Goal: Transaction & Acquisition: Purchase product/service

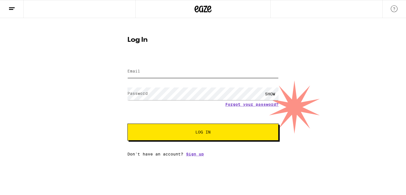
click at [181, 73] on input "Email" at bounding box center [203, 71] width 151 height 13
click at [128, 124] on button "Log In" at bounding box center [203, 132] width 151 height 17
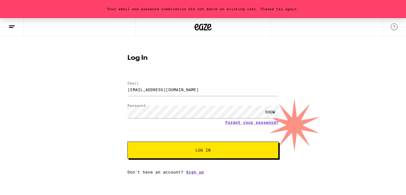
click at [177, 152] on span "Log In" at bounding box center [203, 150] width 106 height 4
drag, startPoint x: 155, startPoint y: 89, endPoint x: 140, endPoint y: 90, distance: 15.8
click at [140, 90] on input "ericathines@gmail.com" at bounding box center [203, 89] width 151 height 13
type input "ericamthompson@gmail.com"
click at [128, 142] on button "Log In" at bounding box center [203, 150] width 151 height 17
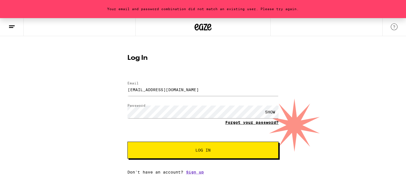
click at [237, 122] on link "Forgot your password?" at bounding box center [251, 122] width 53 height 5
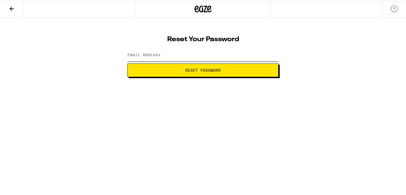
click at [178, 56] on input "Email Address" at bounding box center [203, 55] width 151 height 13
type input "ericathines@gmail.com"
click at [128, 63] on button "Reset Password" at bounding box center [203, 70] width 151 height 14
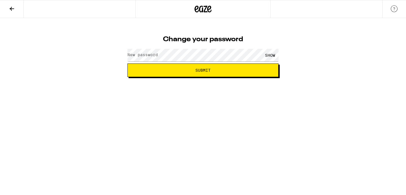
click at [150, 56] on label "New password" at bounding box center [143, 54] width 30 height 5
click at [176, 77] on html "Change your password New password SHOW Submit" at bounding box center [203, 38] width 406 height 77
click at [210, 74] on button "Submit" at bounding box center [203, 70] width 151 height 14
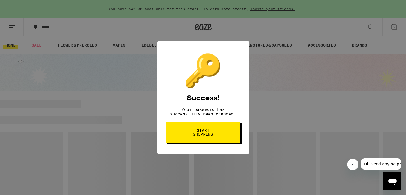
click at [195, 136] on span "Start shopping" at bounding box center [203, 132] width 29 height 8
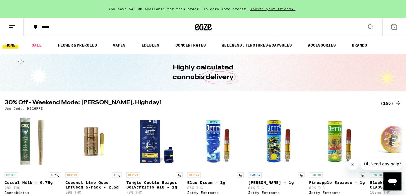
click at [187, 10] on span "You have $40.00 available for this order! To earn more credit," at bounding box center [179, 9] width 140 height 4
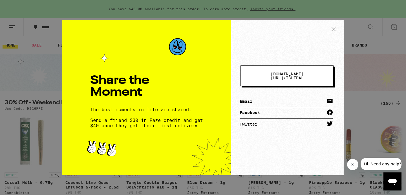
click at [332, 29] on icon at bounding box center [334, 29] width 8 height 8
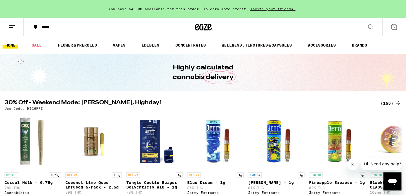
click at [12, 23] on icon at bounding box center [11, 26] width 7 height 7
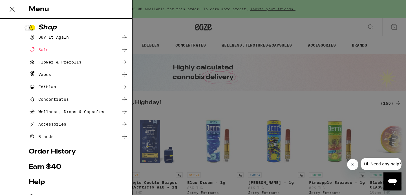
click at [42, 39] on div "Buy It Again" at bounding box center [49, 37] width 40 height 7
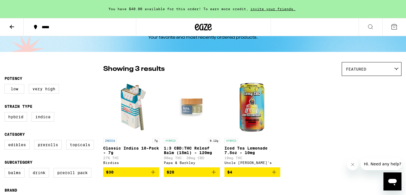
scroll to position [22, 0]
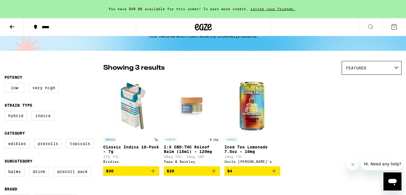
click at [154, 173] on icon "Add to bag" at bounding box center [153, 171] width 4 height 4
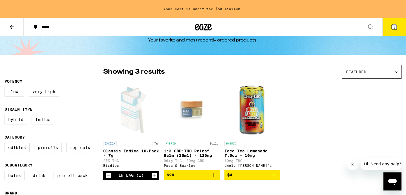
scroll to position [15, 0]
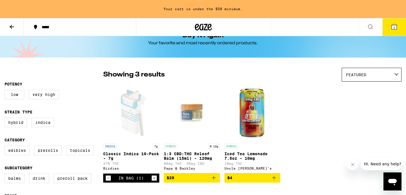
click at [352, 164] on icon "Close message from company" at bounding box center [353, 164] width 3 height 3
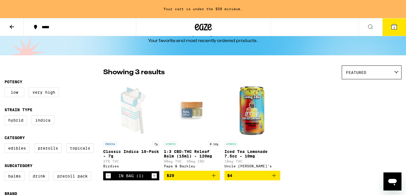
click at [346, 75] on div "Featured" at bounding box center [371, 72] width 59 height 13
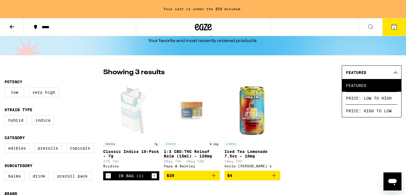
click at [321, 93] on div "INDICA 7g Classic Indica 10-Pack - 7g 27% THC Birdies In Bag (1) HYBRID 0.12g 1…" at bounding box center [252, 131] width 299 height 98
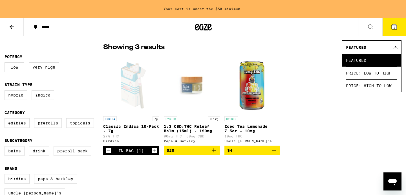
scroll to position [42, 0]
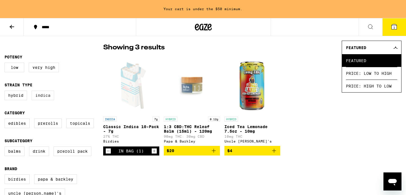
click at [44, 100] on label "Indica" at bounding box center [43, 96] width 23 height 10
click at [6, 92] on input "Indica" at bounding box center [6, 91] width 0 height 0
checkbox input "true"
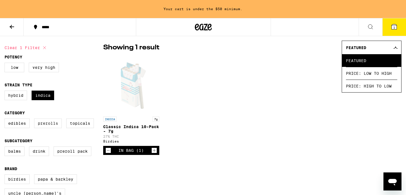
click at [50, 127] on label "Prerolls" at bounding box center [48, 124] width 28 height 10
click at [6, 120] on input "Prerolls" at bounding box center [6, 119] width 0 height 0
checkbox input "true"
click at [11, 26] on icon at bounding box center [11, 26] width 7 height 7
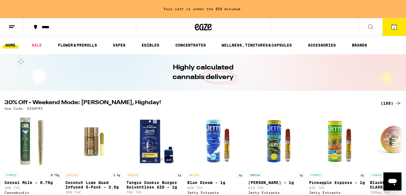
click at [372, 26] on icon at bounding box center [370, 26] width 7 height 7
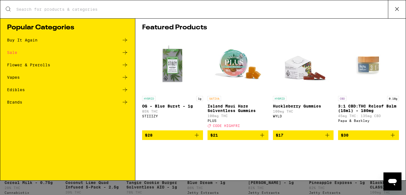
click at [202, 11] on input "Search for Products" at bounding box center [202, 9] width 372 height 5
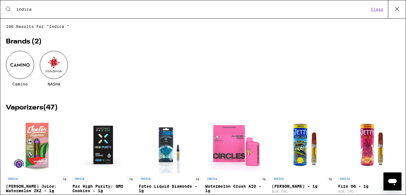
type input "indica"
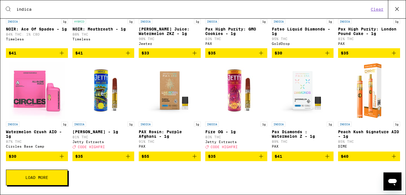
scroll to position [159, 0]
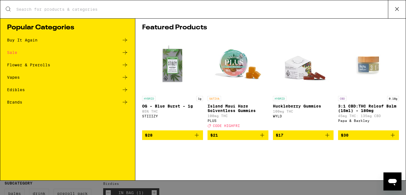
click at [172, 187] on div "Search for Products Popular Categories Buy It Again Sale Flower & Prerolls Vape…" at bounding box center [203, 97] width 406 height 195
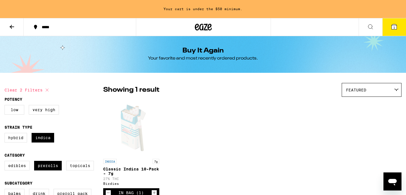
click at [8, 26] on button at bounding box center [12, 27] width 24 height 18
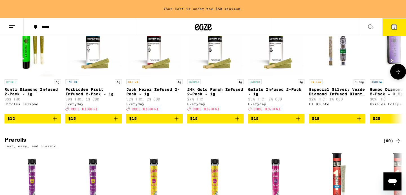
scroll to position [1497, 0]
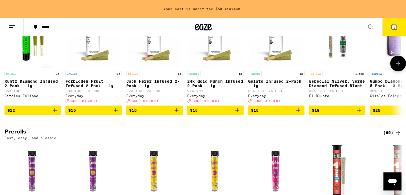
click at [399, 67] on icon at bounding box center [398, 63] width 7 height 7
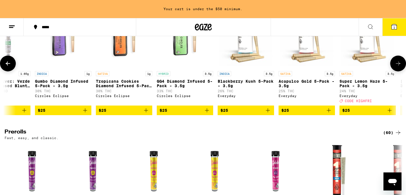
scroll to position [0, 336]
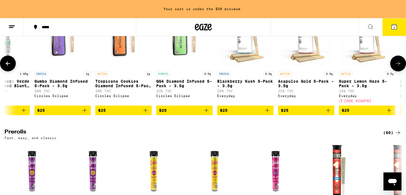
click at [399, 71] on button at bounding box center [399, 64] width 16 height 16
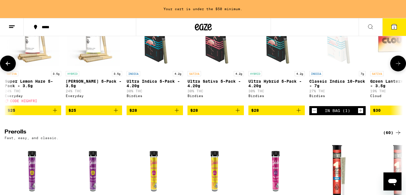
scroll to position [0, 672]
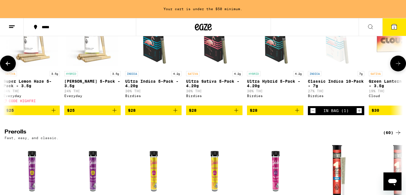
click at [399, 67] on icon at bounding box center [398, 63] width 7 height 7
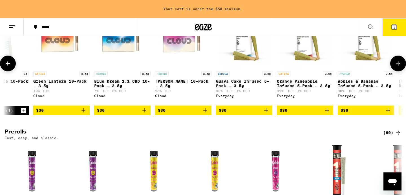
scroll to position [1496, 0]
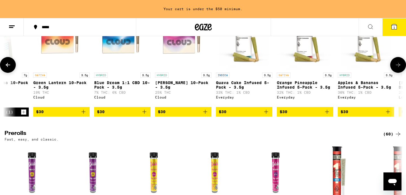
click at [12, 73] on button at bounding box center [8, 65] width 16 height 16
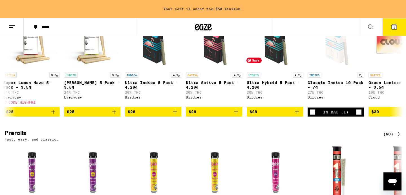
scroll to position [0, 672]
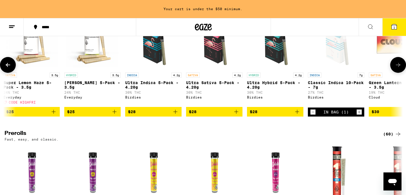
click at [401, 68] on icon at bounding box center [398, 65] width 7 height 7
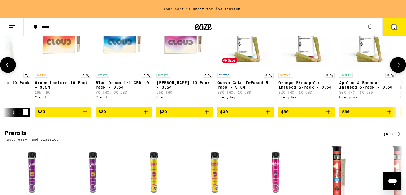
scroll to position [0, 1007]
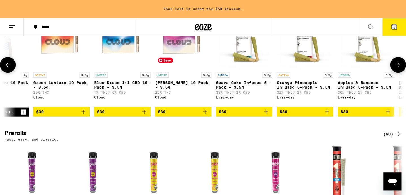
click at [184, 70] on img "Open page for Runtz 10-Pack - 3.5g from Cloud" at bounding box center [183, 41] width 56 height 56
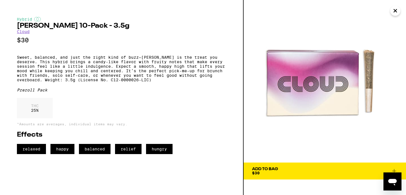
click at [297, 168] on span "Add To Bag $30" at bounding box center [325, 171] width 146 height 8
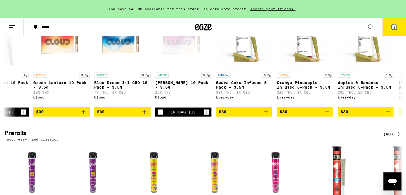
click at [392, 23] on button "2" at bounding box center [395, 26] width 24 height 17
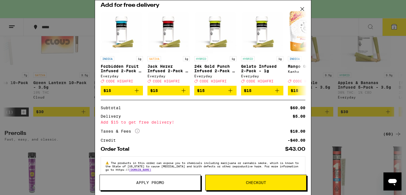
scroll to position [93, 0]
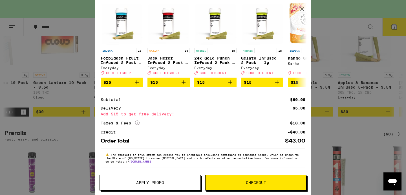
click at [269, 186] on button "Checkout" at bounding box center [255, 183] width 101 height 16
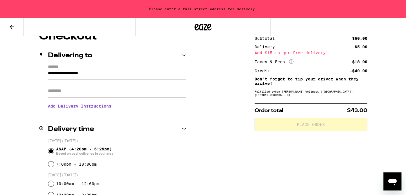
scroll to position [56, 0]
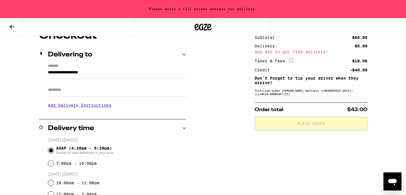
click at [185, 55] on icon at bounding box center [184, 55] width 4 height 4
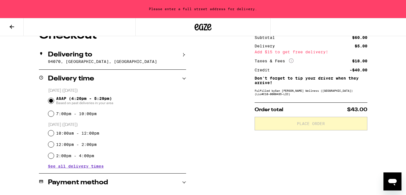
click at [184, 56] on icon at bounding box center [184, 55] width 4 height 4
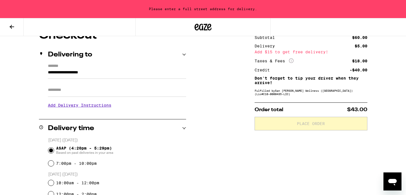
click at [55, 68] on label "*******" at bounding box center [117, 66] width 138 height 5
click at [55, 69] on input "**********" at bounding box center [117, 74] width 138 height 10
click at [56, 71] on input "**********" at bounding box center [117, 74] width 138 height 10
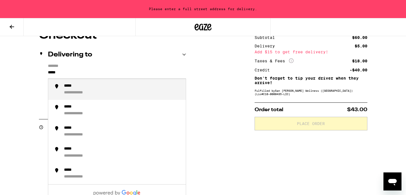
click at [82, 91] on div "**********" at bounding box center [122, 90] width 117 height 12
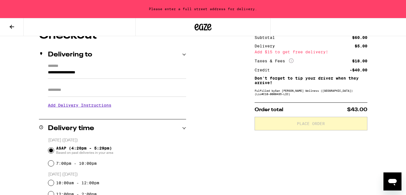
type input "**********"
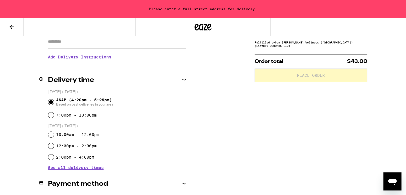
scroll to position [104, 0]
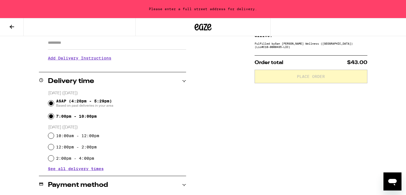
click at [50, 119] on input "7:00pm - 10:00pm" at bounding box center [51, 116] width 6 height 6
radio input "true"
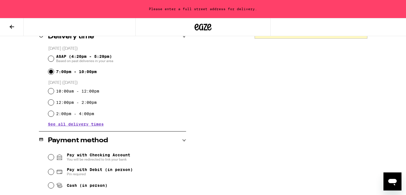
scroll to position [145, 0]
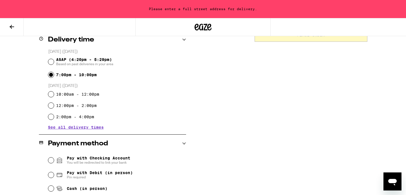
click at [88, 129] on span "See all delivery times" at bounding box center [76, 127] width 56 height 4
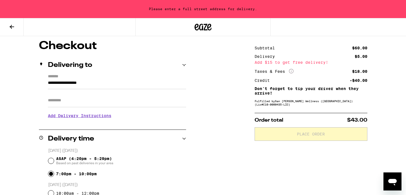
scroll to position [45, 0]
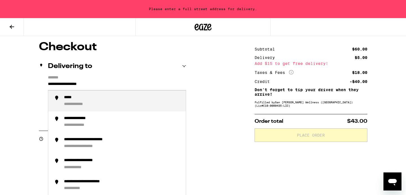
click at [82, 83] on input "**********" at bounding box center [117, 86] width 138 height 10
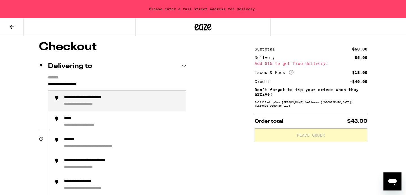
click at [82, 83] on input "**********" at bounding box center [117, 86] width 138 height 10
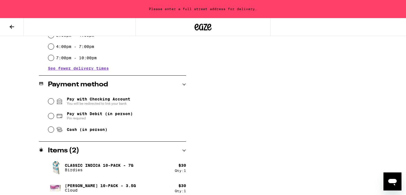
scroll to position [232, 0]
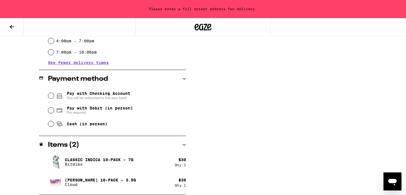
type input "**********"
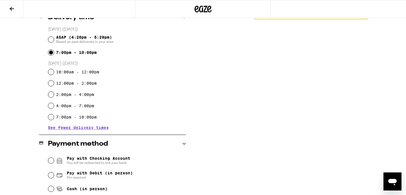
scroll to position [152, 0]
